Goal: Complete application form

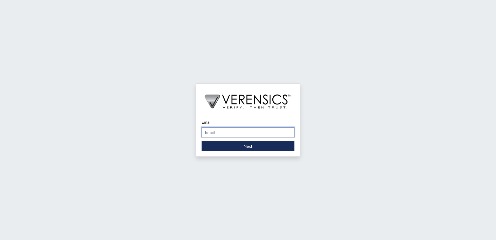
click at [229, 129] on input "Email" at bounding box center [248, 132] width 93 height 10
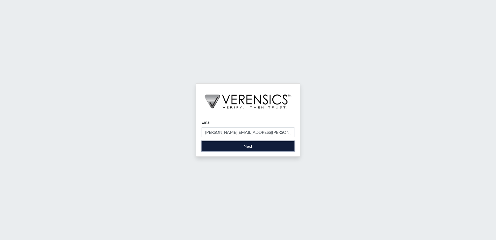
click at [237, 148] on button "Next" at bounding box center [248, 146] width 93 height 10
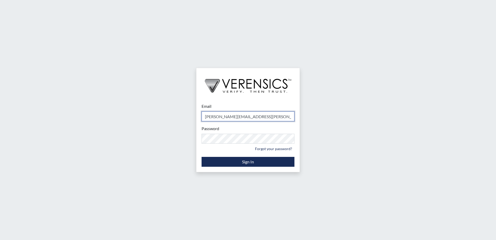
type input "[PERSON_NAME][EMAIL_ADDRESS][PERSON_NAME][DOMAIN_NAME]"
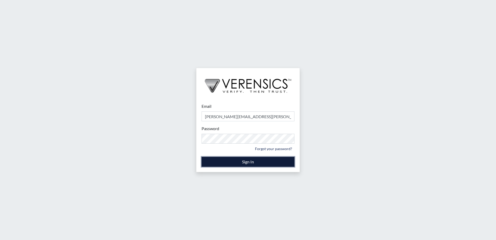
click at [246, 160] on button "Sign In" at bounding box center [248, 162] width 93 height 10
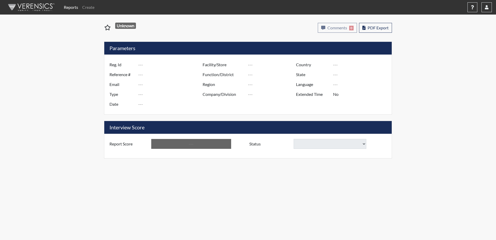
type input "[PERSON_NAME] 3764"
type input "50876"
type input "[EMAIL_ADDRESS][DOMAIN_NAME]"
type input "Corrections Pre-Employment"
type input "[DATE]"
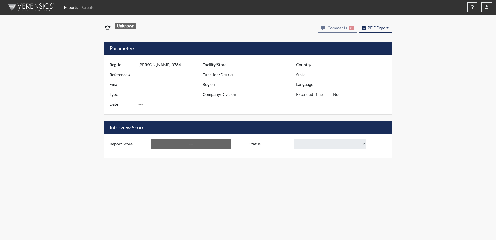
type input "[PERSON_NAME]"
type input "[GEOGRAPHIC_DATA]"
type input "[US_STATE]"
type input "English"
type input "Yes"
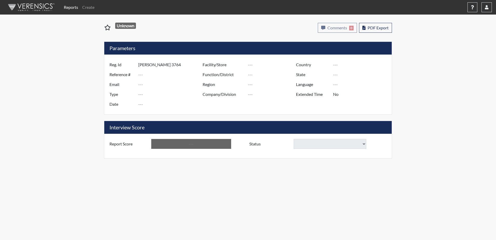
type input "Above Conditions"
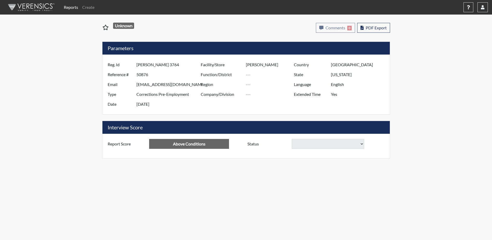
select select
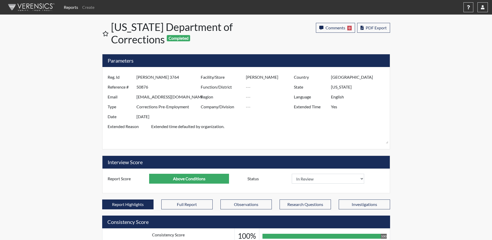
scroll to position [86, 216]
